Goal: Information Seeking & Learning: Learn about a topic

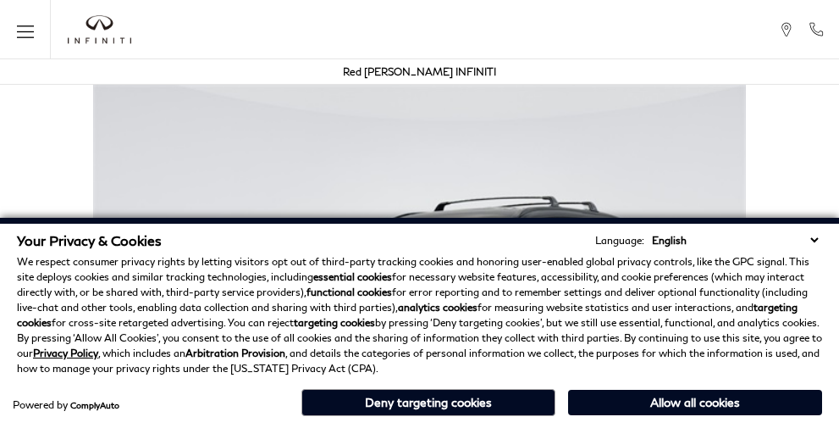
click at [637, 279] on p "We respect consumer privacy rights by letting visitors opt out of third-party t…" at bounding box center [419, 315] width 805 height 122
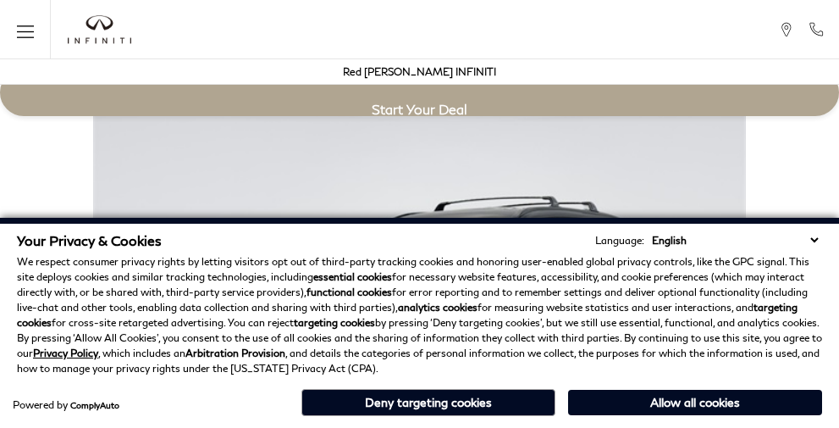
scroll to position [3029, 0]
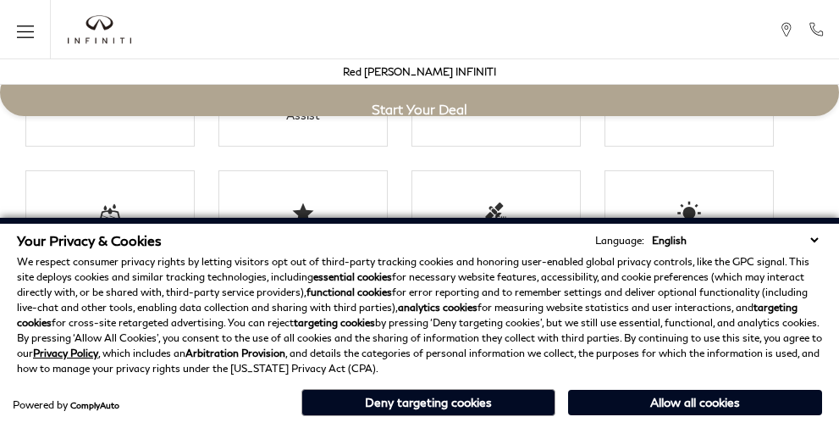
scroll to position [3029, 0]
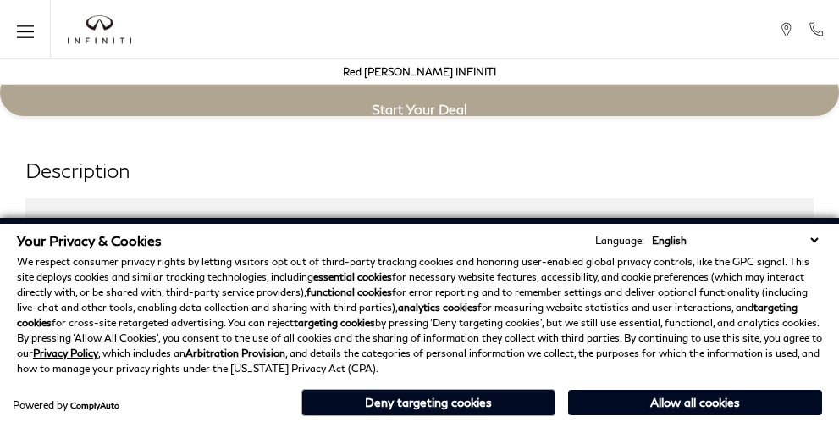
scroll to position [3055, 0]
